Goal: Information Seeking & Learning: Learn about a topic

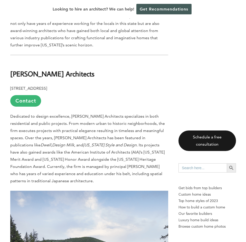
scroll to position [266, 0]
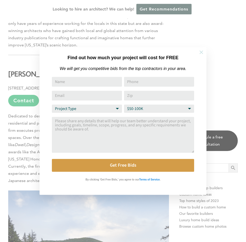
click at [200, 51] on icon at bounding box center [202, 53] width 4 height 4
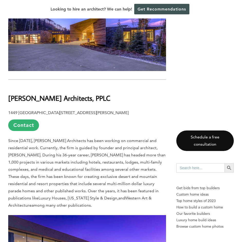
scroll to position [1522, 0]
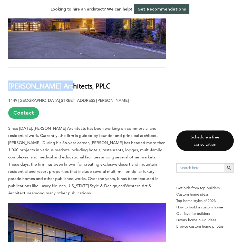
drag, startPoint x: 8, startPoint y: 64, endPoint x: 63, endPoint y: 65, distance: 54.7
click at [63, 81] on b "[PERSON_NAME] Architects, PPLC" at bounding box center [59, 85] width 102 height 9
copy b "[PERSON_NAME] Architects"
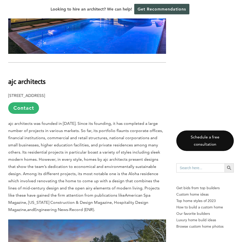
scroll to position [1779, 0]
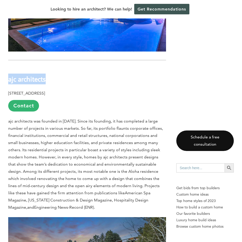
drag, startPoint x: 8, startPoint y: 51, endPoint x: 45, endPoint y: 54, distance: 37.6
copy b "ajc architects"
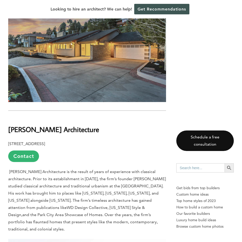
scroll to position [2010, 0]
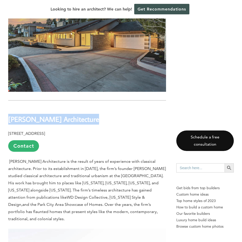
drag, startPoint x: 8, startPoint y: 91, endPoint x: 88, endPoint y: 96, distance: 80.3
copy b "[PERSON_NAME] Architecture"
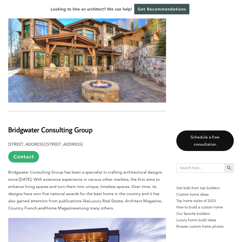
scroll to position [2498, 0]
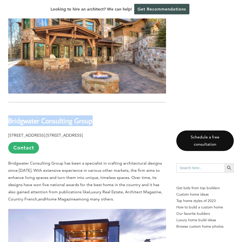
drag, startPoint x: 8, startPoint y: 78, endPoint x: 92, endPoint y: 82, distance: 84.1
copy b "Bridgwater Consulting Group"
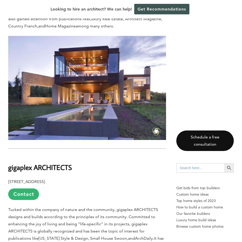
scroll to position [2703, 0]
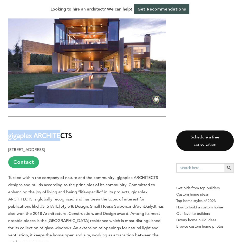
drag, startPoint x: 9, startPoint y: 93, endPoint x: 63, endPoint y: 96, distance: 53.8
click at [63, 131] on b "gigaplex ARCHITECTS" at bounding box center [40, 135] width 64 height 9
drag, startPoint x: 72, startPoint y: 93, endPoint x: 0, endPoint y: 90, distance: 72.8
copy b "gigaplex ARCHITECTS"
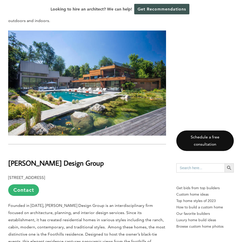
scroll to position [2935, 0]
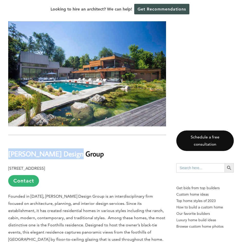
drag, startPoint x: 6, startPoint y: 104, endPoint x: 82, endPoint y: 105, distance: 75.8
copy b "[PERSON_NAME] Design Group"
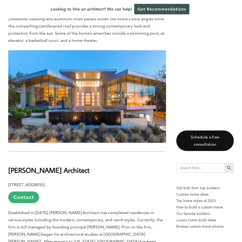
scroll to position [3166, 0]
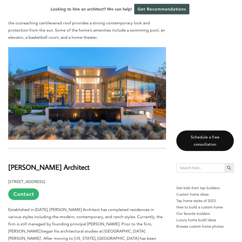
drag, startPoint x: 8, startPoint y: 118, endPoint x: 117, endPoint y: 119, distance: 109.2
copy b "[PERSON_NAME] Architect"
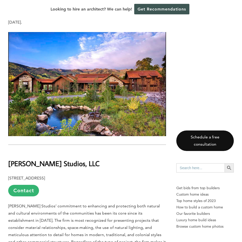
scroll to position [3397, 0]
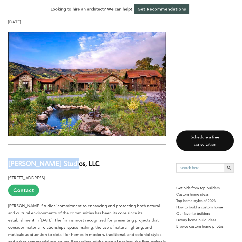
drag, startPoint x: 8, startPoint y: 105, endPoint x: 72, endPoint y: 103, distance: 64.0
click at [72, 151] on h2 "[PERSON_NAME] Studios, LLC" at bounding box center [87, 160] width 158 height 18
copy b "[PERSON_NAME] Studios, LLC"
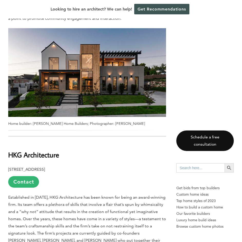
scroll to position [3628, 0]
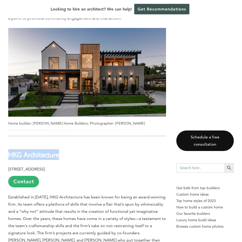
drag, startPoint x: 8, startPoint y: 97, endPoint x: 86, endPoint y: 102, distance: 77.7
click at [86, 143] on h2 "HKG Architecture" at bounding box center [87, 152] width 158 height 18
copy b "HKG Architecture"
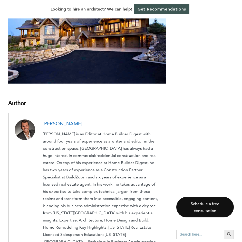
scroll to position [3911, 0]
